Goal: Find specific page/section

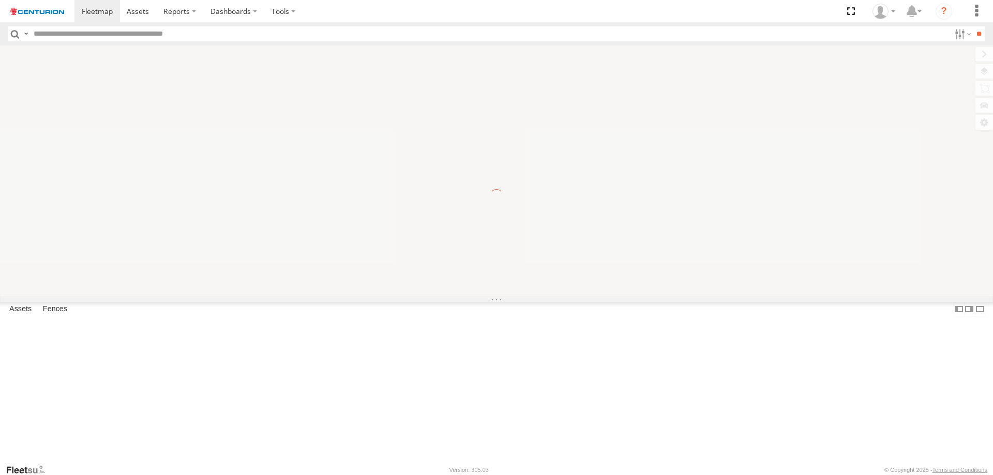
click at [58, 35] on input "text" at bounding box center [489, 33] width 920 height 15
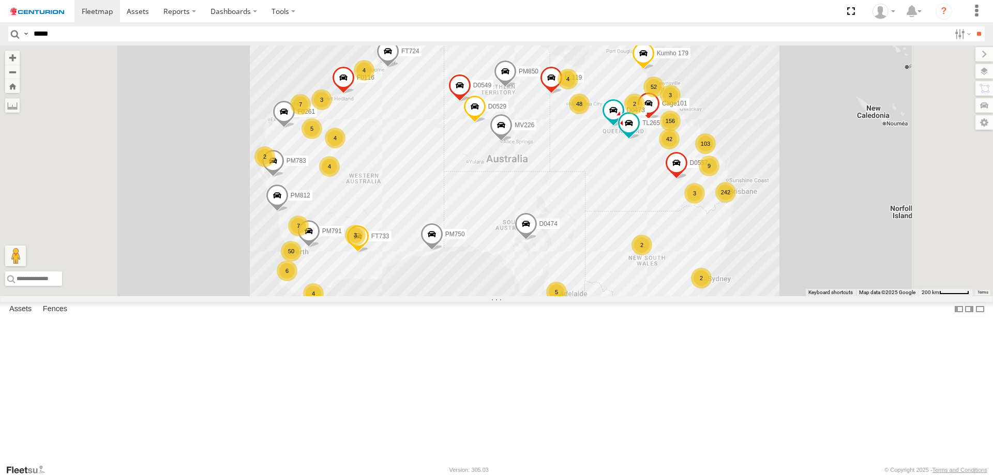
type input "*****"
click at [972, 26] on input "**" at bounding box center [978, 33] width 12 height 15
